Goal: Task Accomplishment & Management: Manage account settings

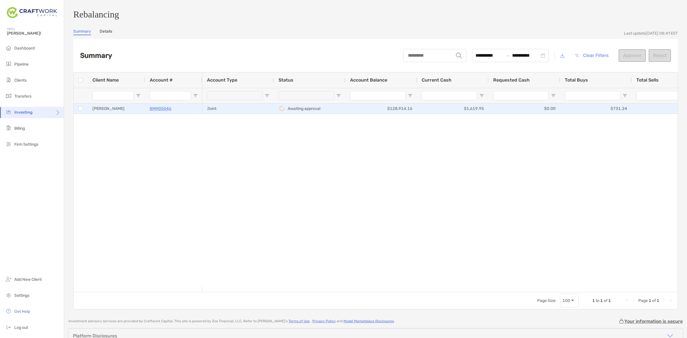
click at [78, 109] on div at bounding box center [80, 108] width 5 height 5
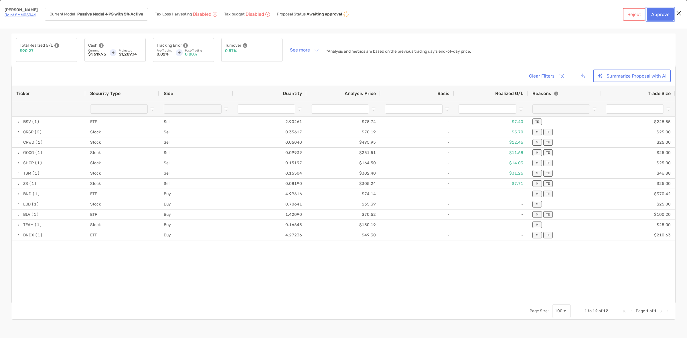
click at [665, 17] on button "Approve" at bounding box center [660, 14] width 27 height 13
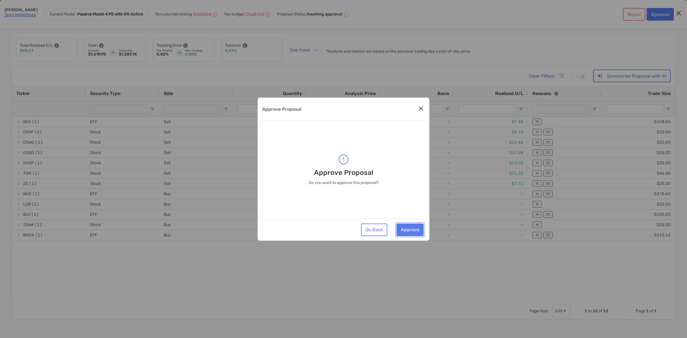
click at [414, 231] on button "Approve" at bounding box center [410, 230] width 27 height 13
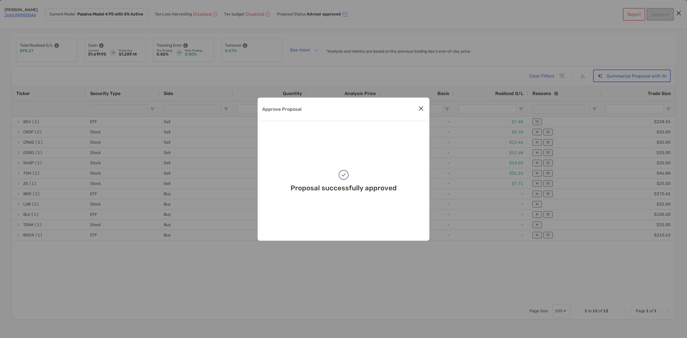
click at [420, 107] on icon "Close modal" at bounding box center [421, 108] width 5 height 7
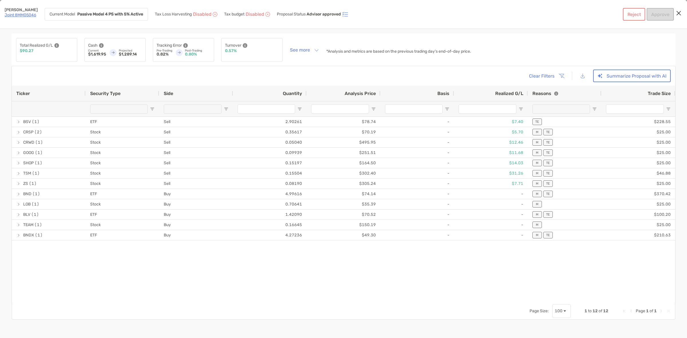
click at [679, 10] on icon "Close modal" at bounding box center [679, 13] width 5 height 7
